Goal: Manage account settings

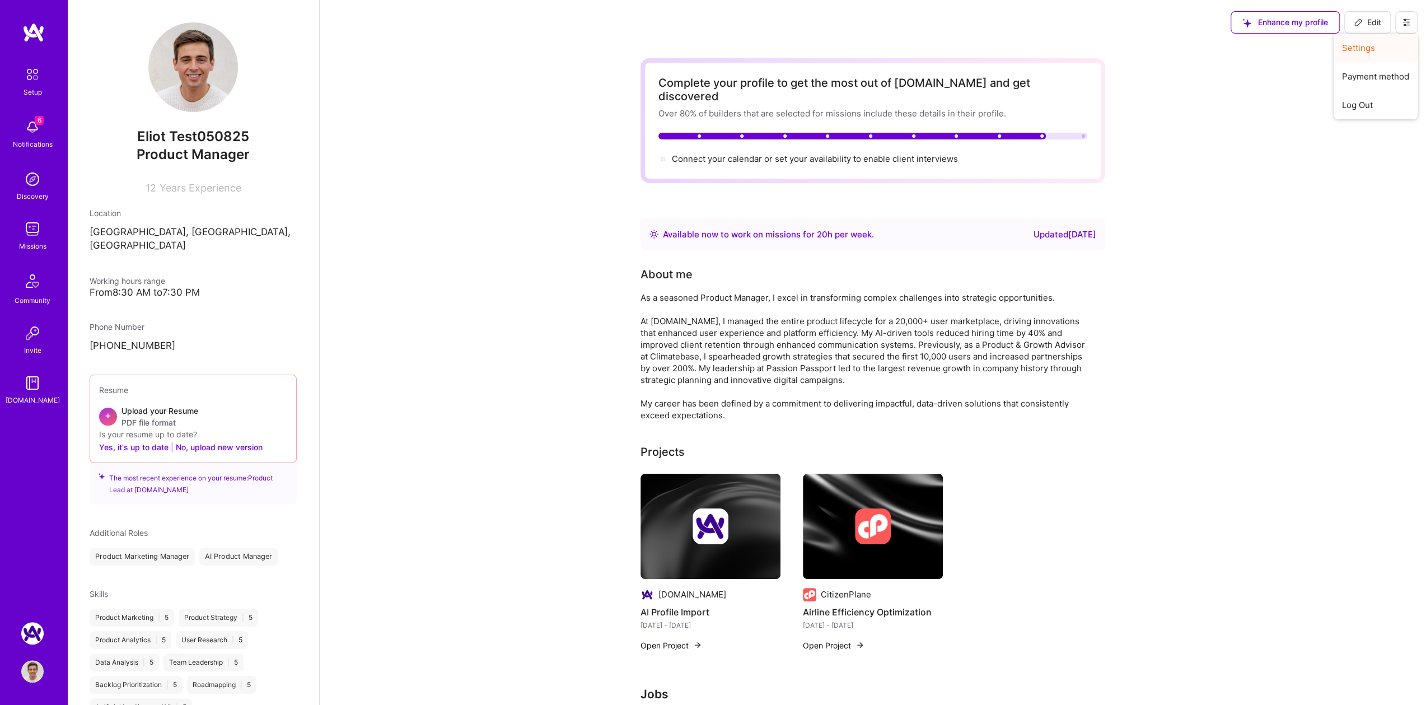
click at [1363, 47] on button "Settings" at bounding box center [1375, 48] width 84 height 29
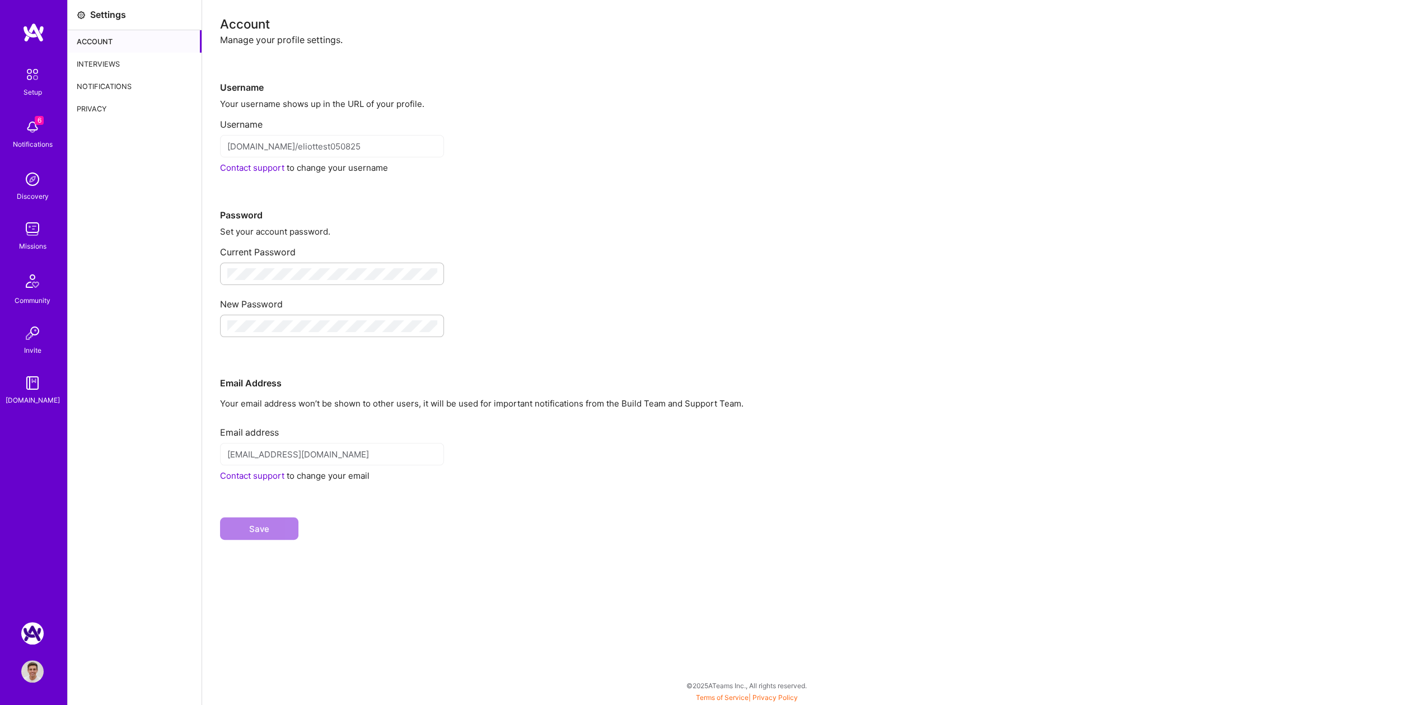
click at [126, 69] on div "Interviews" at bounding box center [135, 64] width 134 height 22
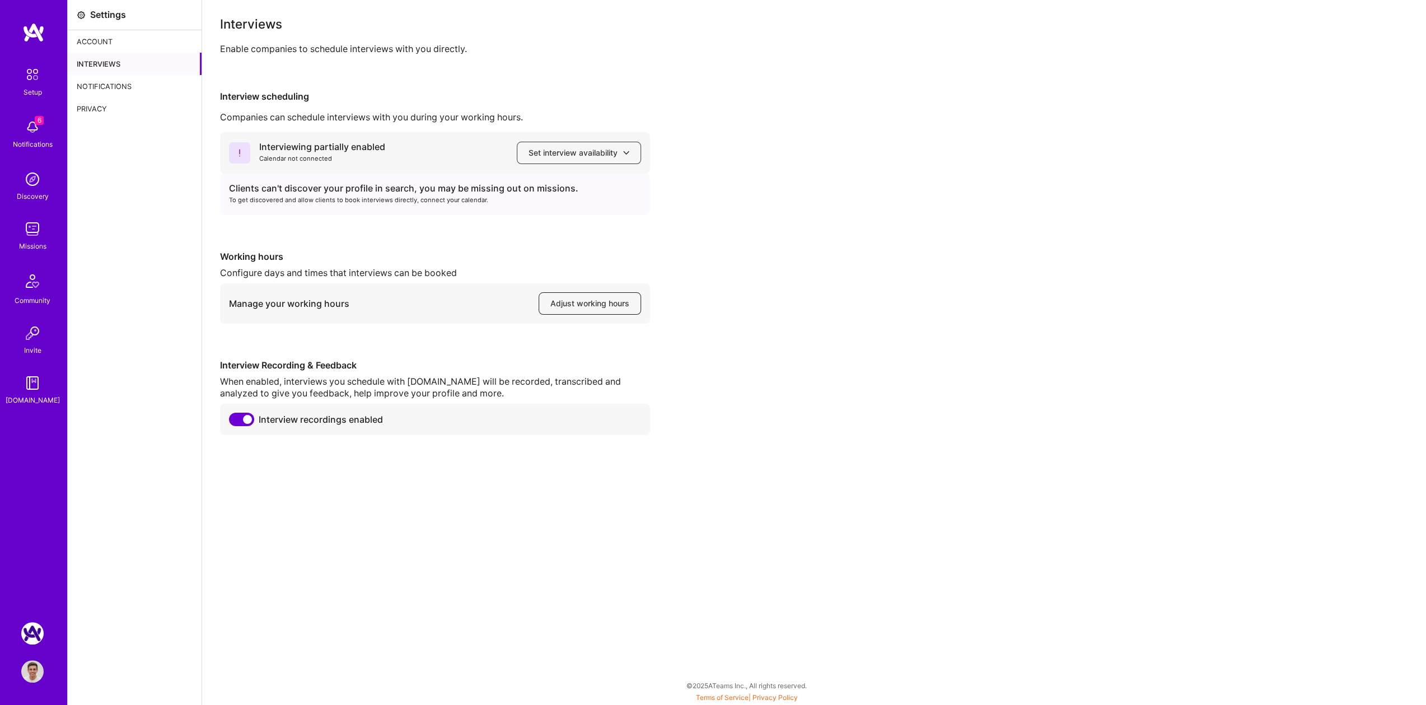
click at [564, 303] on span "Adjust working hours" at bounding box center [589, 303] width 79 height 11
